Goal: Book appointment/travel/reservation

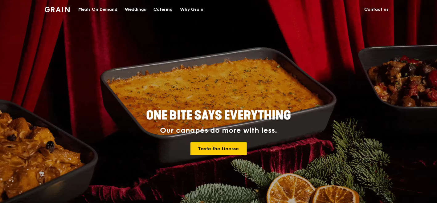
click at [160, 8] on div "Catering" at bounding box center [162, 9] width 19 height 18
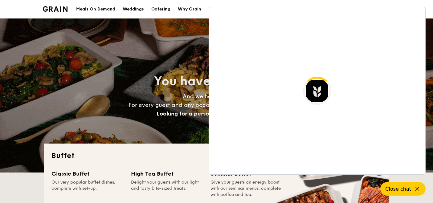
select select
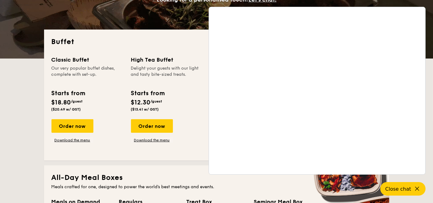
scroll to position [228, 0]
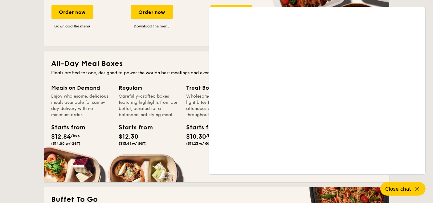
click at [418, 189] on icon at bounding box center [417, 188] width 7 height 7
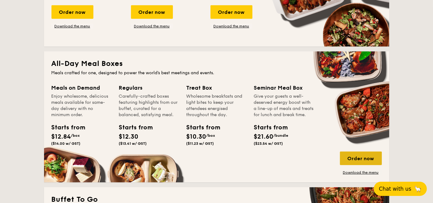
click at [356, 160] on div "Order now" at bounding box center [361, 159] width 42 height 14
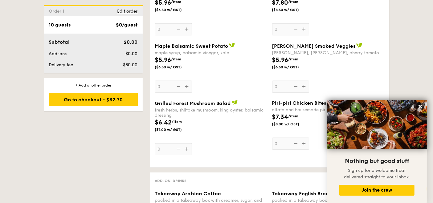
scroll to position [707, 0]
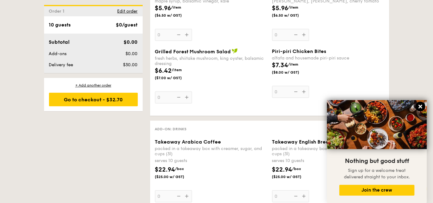
click at [420, 107] on icon at bounding box center [420, 107] width 4 height 4
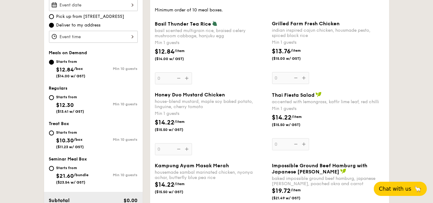
scroll to position [200, 0]
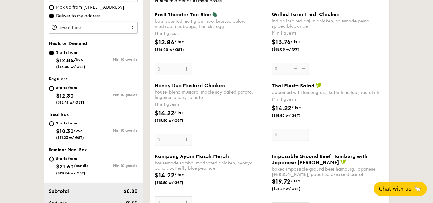
click at [402, 188] on span "Chat with us" at bounding box center [395, 189] width 32 height 6
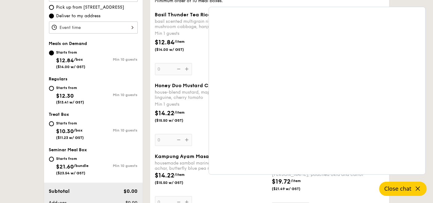
click at [417, 187] on icon at bounding box center [417, 188] width 7 height 7
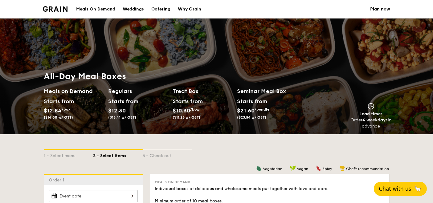
scroll to position [114, 0]
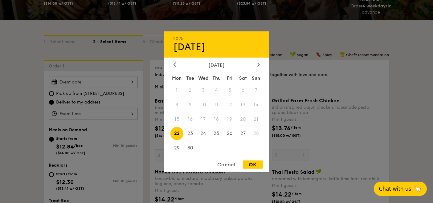
click at [123, 82] on div "2025 Sep 22 September 2025 Mon Tue Wed Thu Fri Sat Sun 1 2 3 4 5 6 7 8 9 10 11 …" at bounding box center [93, 82] width 89 height 12
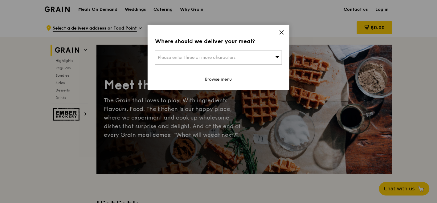
click at [205, 59] on span "Please enter three or more characters" at bounding box center [197, 57] width 78 height 5
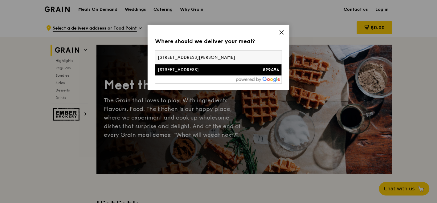
type input "463 Clementi Rd, Singapore 599494"
click at [209, 71] on div "463 Clementi Rd" at bounding box center [203, 70] width 91 height 6
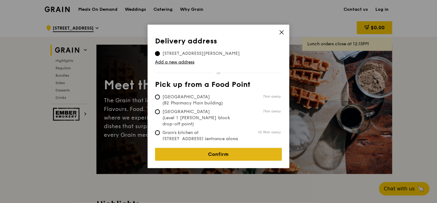
click at [223, 149] on link "Confirm" at bounding box center [218, 154] width 127 height 13
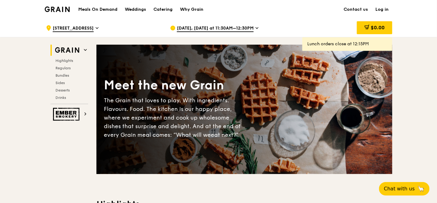
click at [250, 26] on span "Sep 16, Today at 11:30AM–12:30PM" at bounding box center [215, 28] width 77 height 7
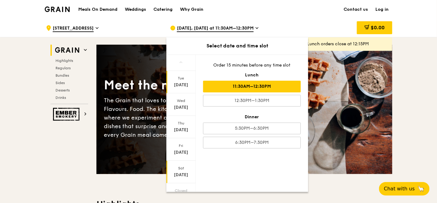
click at [181, 171] on div "Sat Sep 20" at bounding box center [180, 172] width 29 height 22
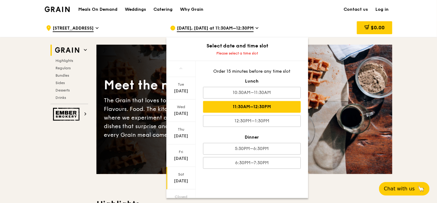
click at [263, 108] on div "11:30AM–12:30PM" at bounding box center [252, 107] width 98 height 12
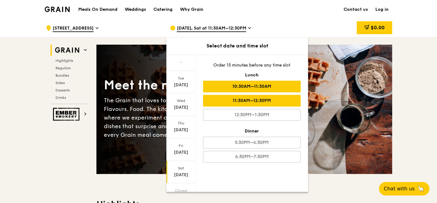
click at [274, 87] on div "10:30AM–11:30AM" at bounding box center [252, 87] width 98 height 12
click at [279, 102] on div "11:30AM–12:30PM" at bounding box center [252, 101] width 98 height 12
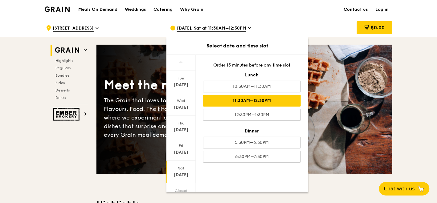
click at [248, 100] on div "11:30AM–12:30PM" at bounding box center [252, 101] width 98 height 12
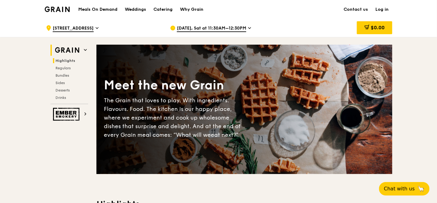
click at [63, 60] on span "Highlights" at bounding box center [65, 61] width 20 height 4
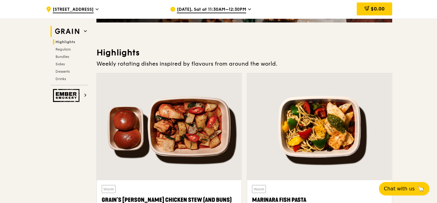
scroll to position [174, 0]
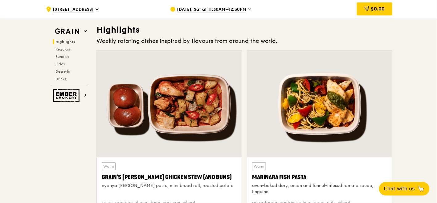
click at [246, 9] on div "Sep 20, Sat at 11:30AM–12:30PM" at bounding box center [227, 9] width 114 height 18
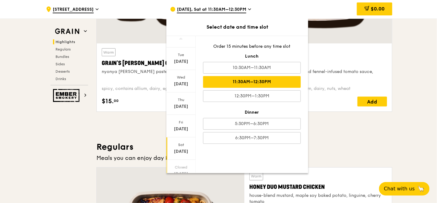
scroll to position [0, 0]
